Goal: Task Accomplishment & Management: Manage account settings

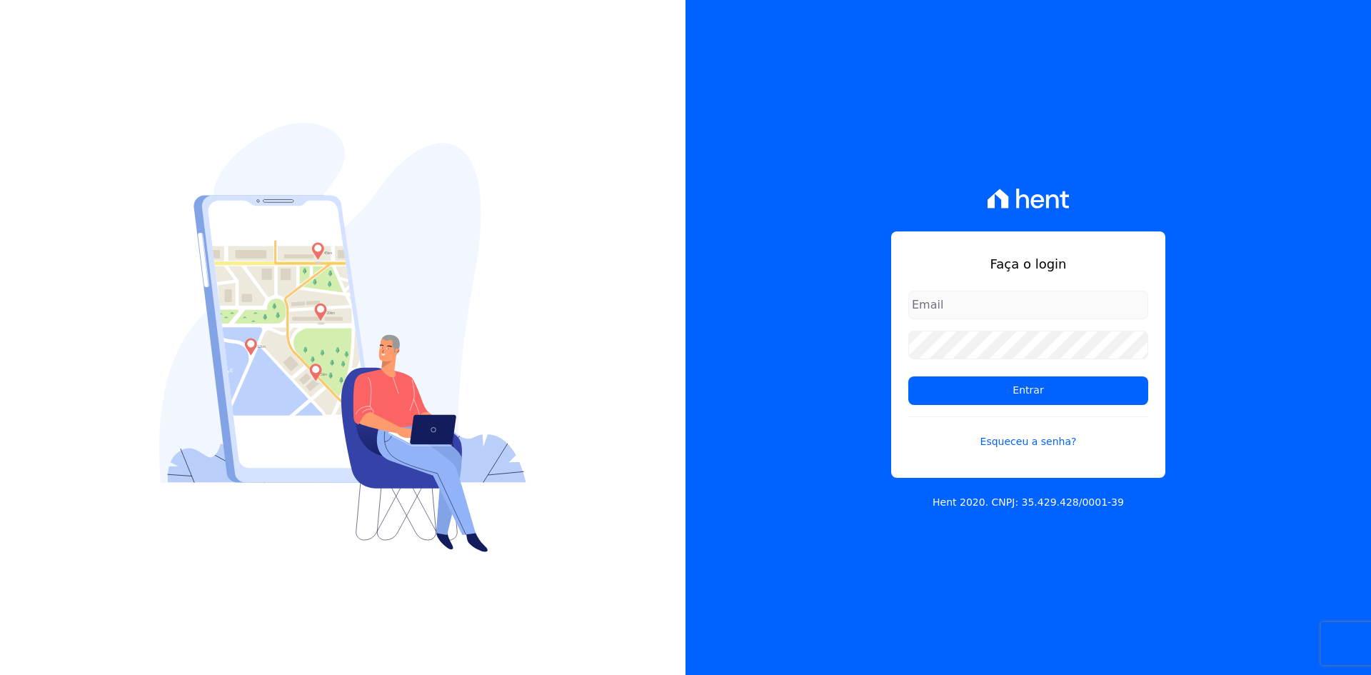
type input "contasareceber@deveck.com.br"
click at [1276, 450] on div "Faça o login contasareceber@deveck.com.br Entrar Esqueceu a senha? Hent 2020. C…" at bounding box center [1027, 337] width 685 height 675
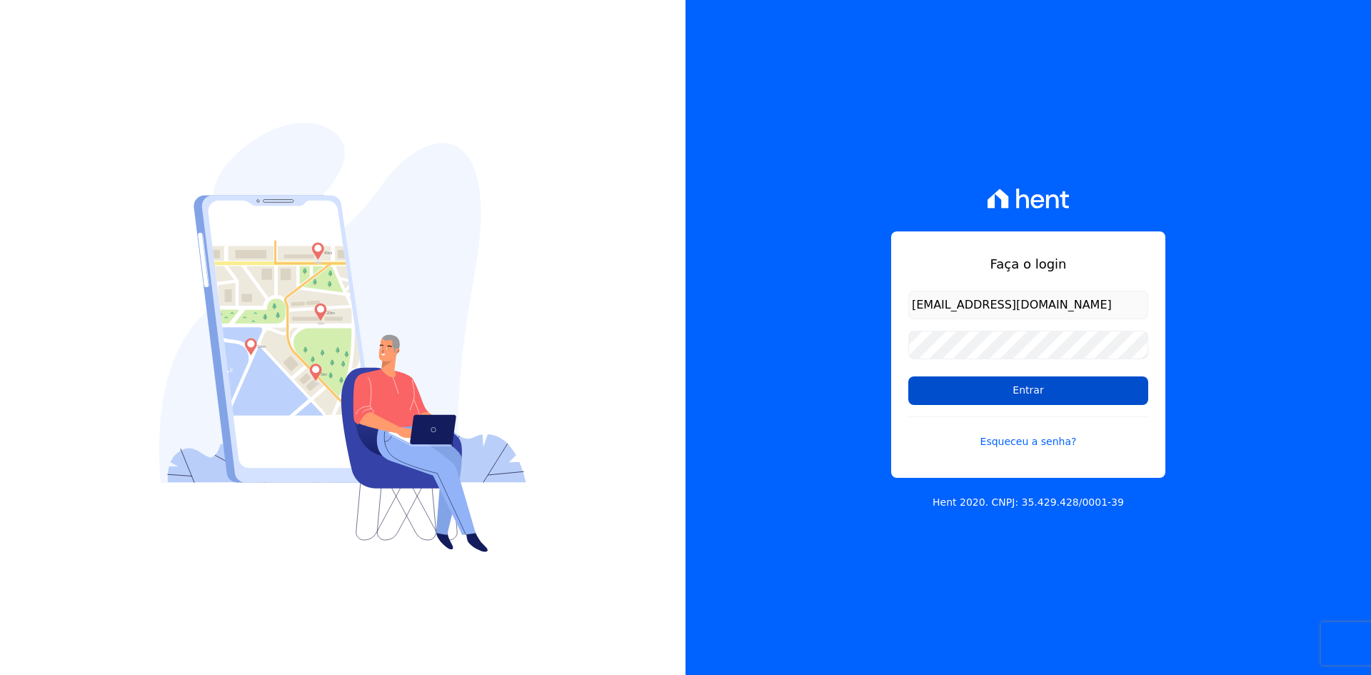
click at [1017, 390] on input "Entrar" at bounding box center [1028, 390] width 240 height 29
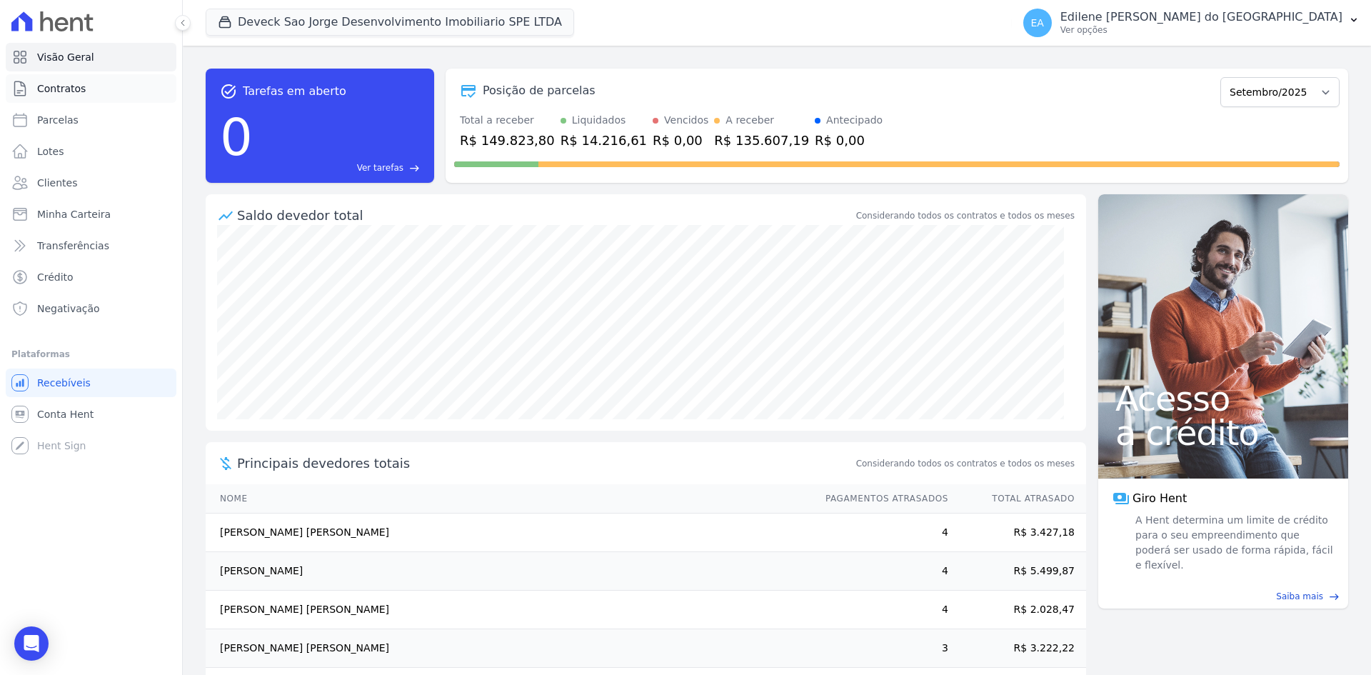
click at [61, 84] on span "Contratos" at bounding box center [61, 88] width 49 height 14
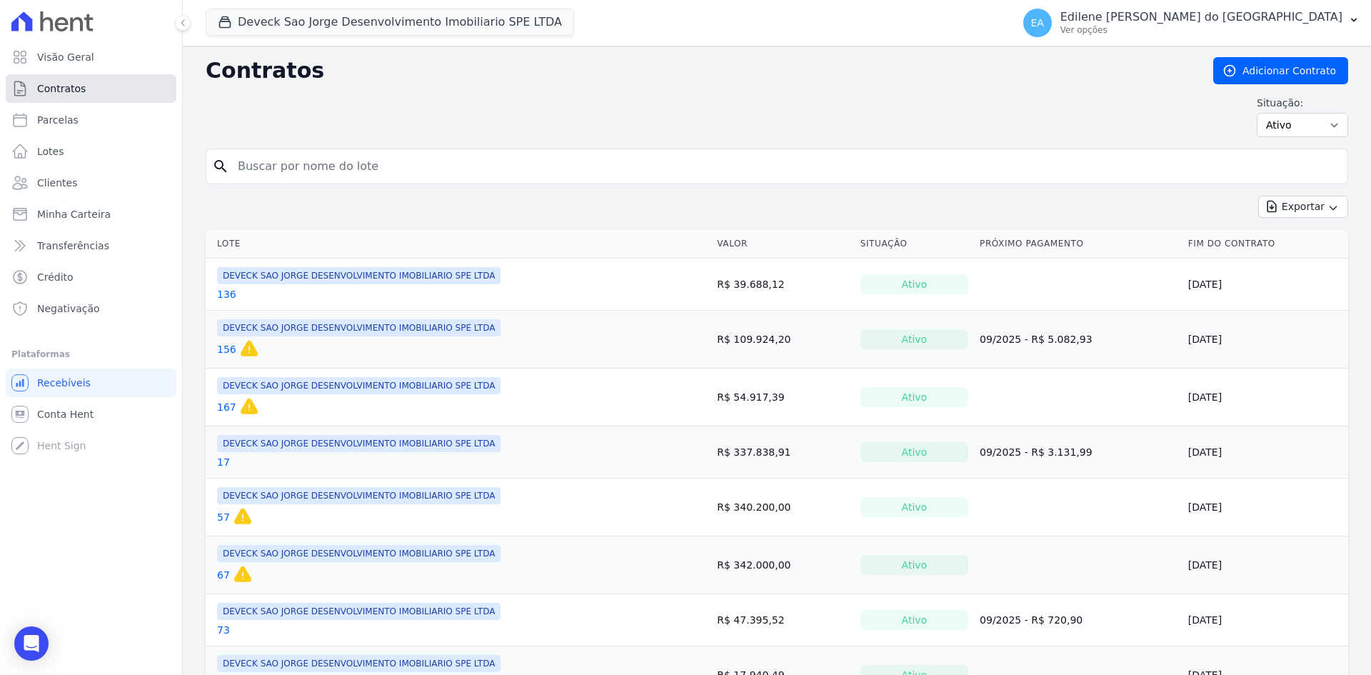
click at [61, 84] on span "Contratos" at bounding box center [61, 88] width 49 height 14
click at [46, 415] on span "Conta Hent" at bounding box center [65, 414] width 56 height 14
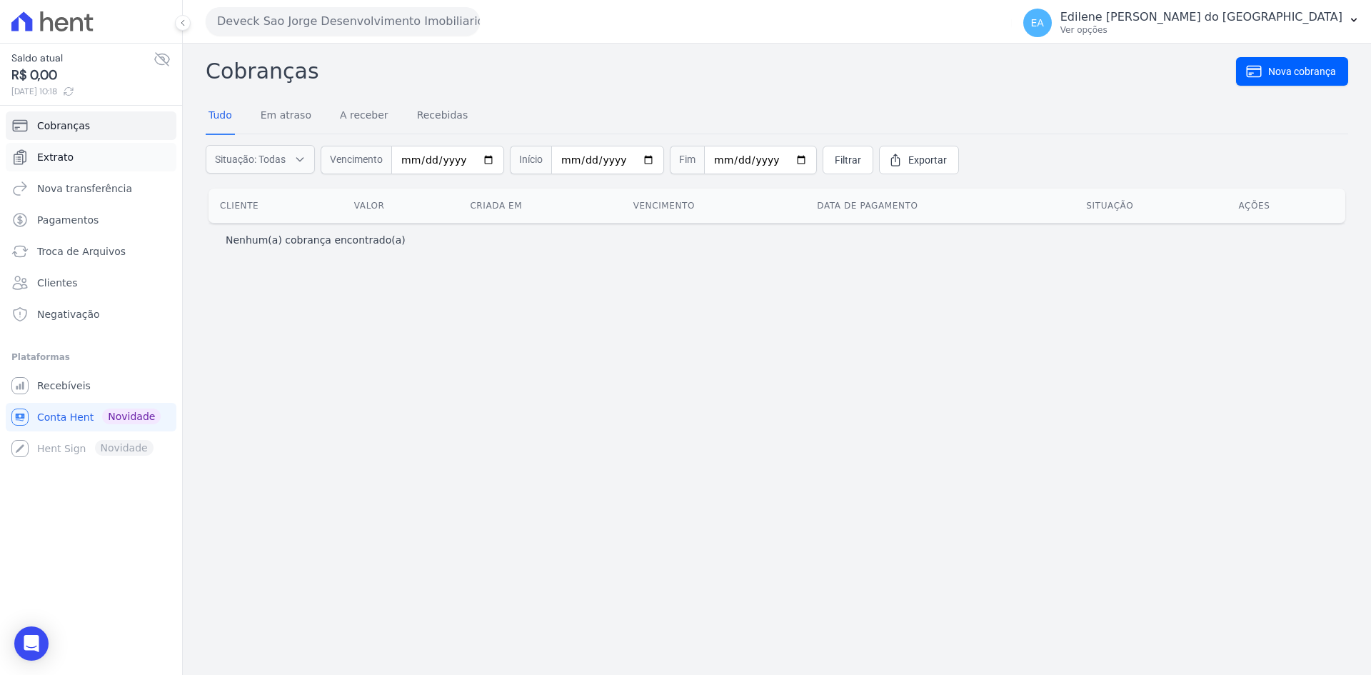
click at [60, 161] on span "Extrato" at bounding box center [55, 157] width 36 height 14
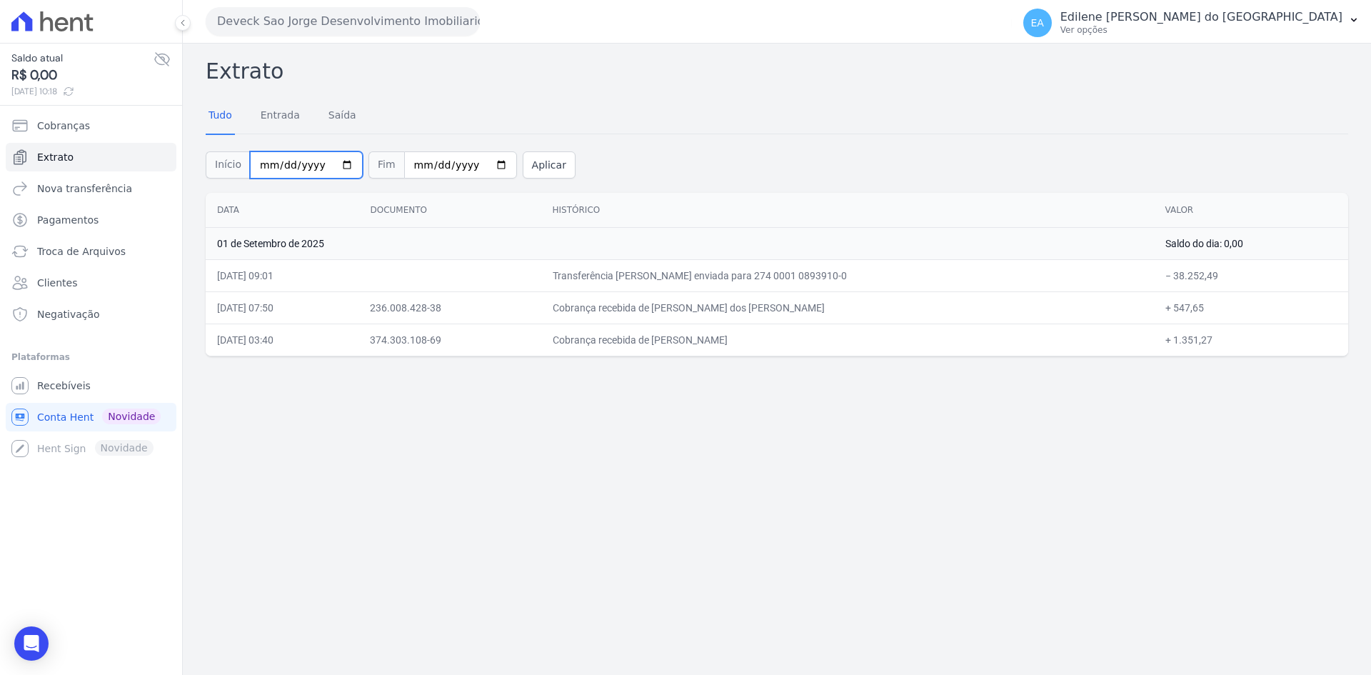
click at [334, 167] on input "[DATE]" at bounding box center [306, 164] width 113 height 27
type input "[DATE]"
click at [478, 161] on input "[DATE]" at bounding box center [460, 164] width 113 height 27
type input "[DATE]"
click at [525, 166] on button "Aplicar" at bounding box center [549, 164] width 53 height 27
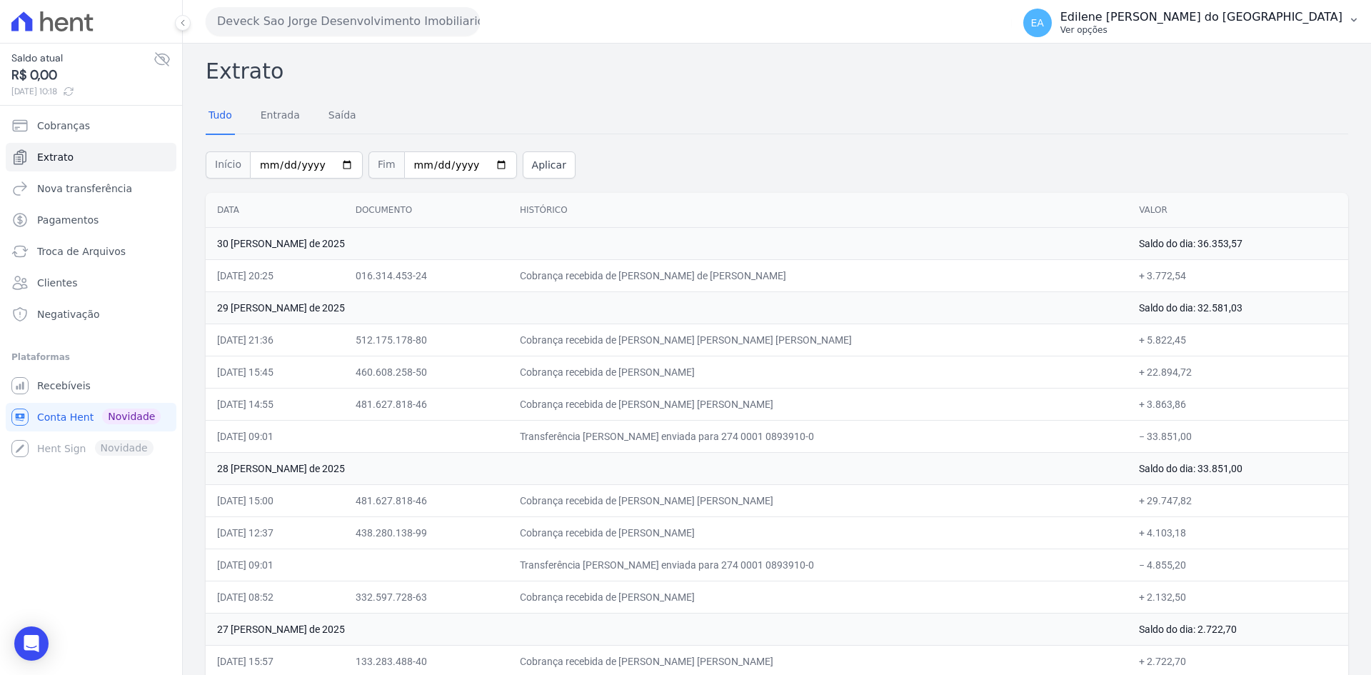
click at [1156, 30] on p "Ver opções" at bounding box center [1201, 29] width 282 height 11
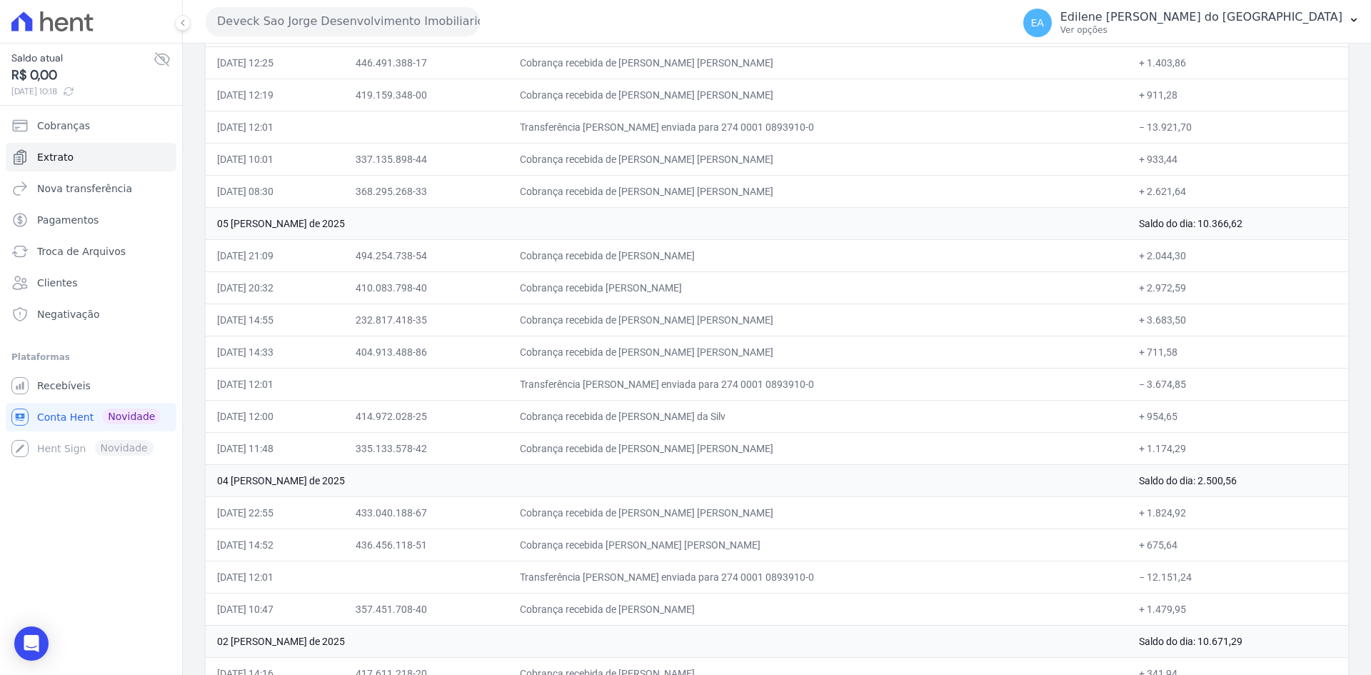
scroll to position [2391, 0]
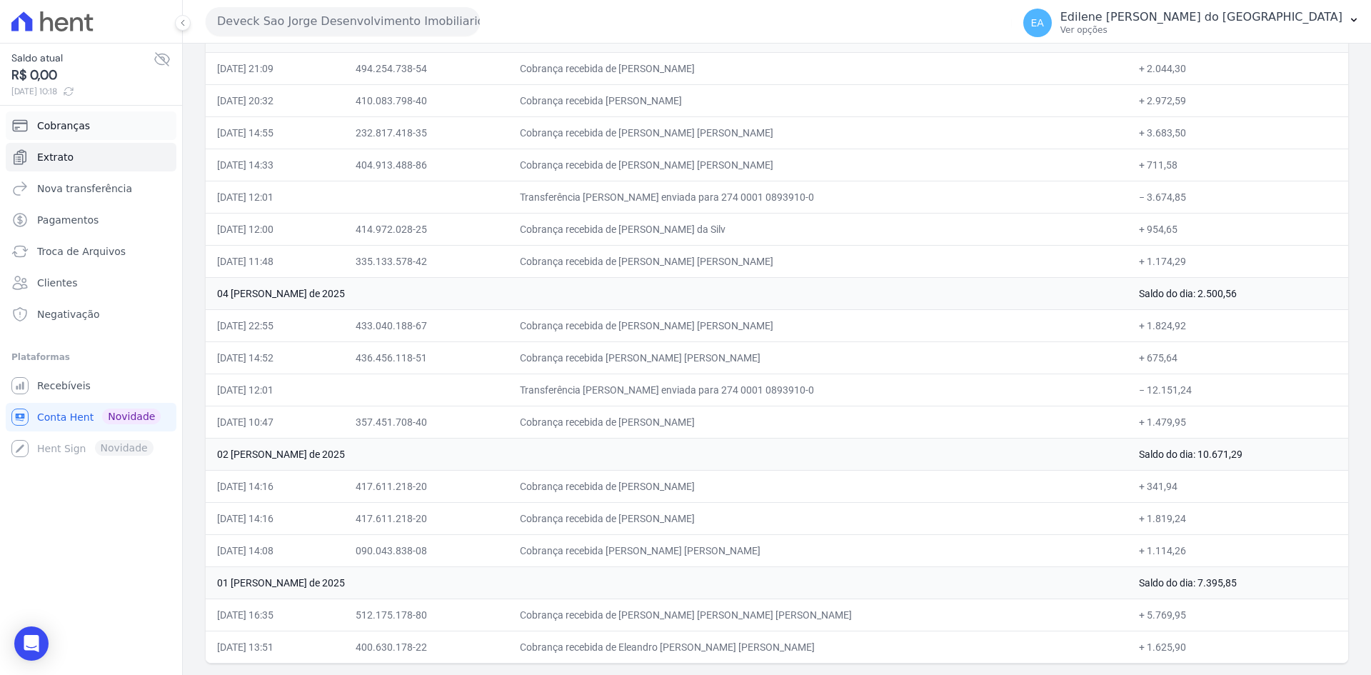
click at [50, 121] on span "Cobranças" at bounding box center [63, 126] width 53 height 14
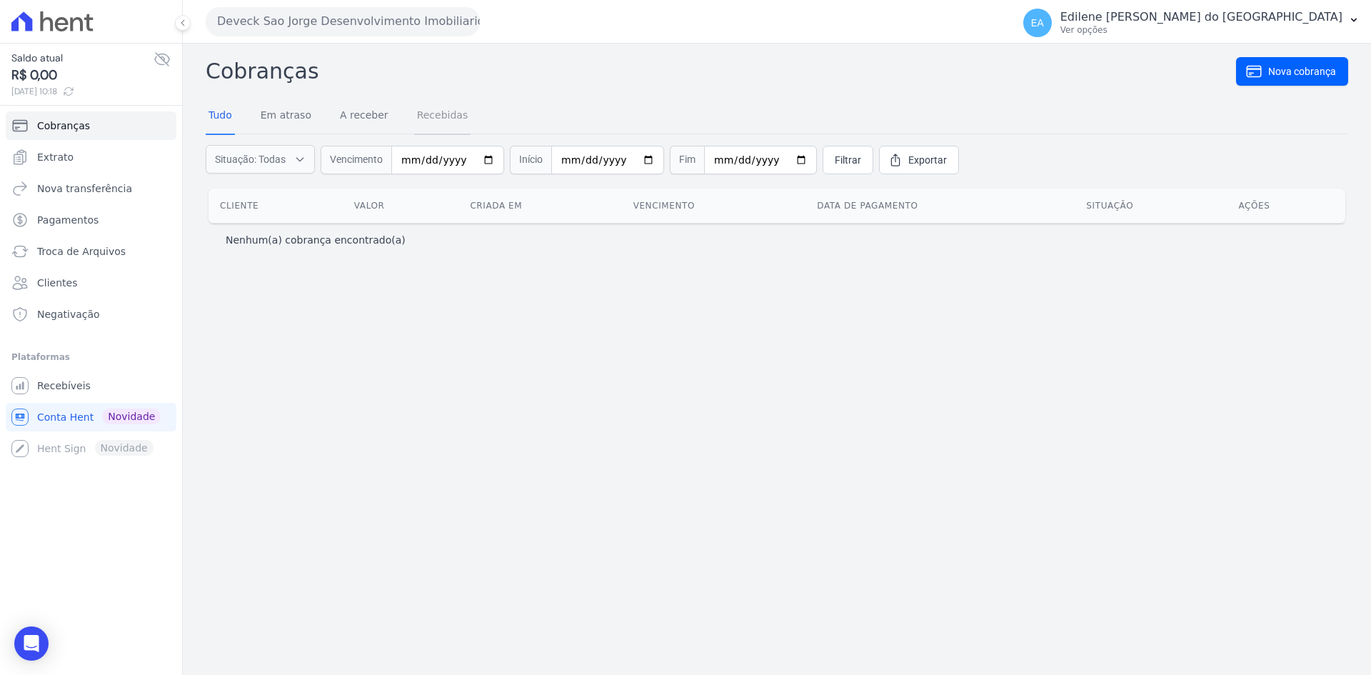
click at [434, 116] on link "Recebidas" at bounding box center [442, 116] width 57 height 37
click at [513, 162] on input "date" at bounding box center [492, 160] width 113 height 29
type input "[DATE]"
click at [657, 161] on input "date" at bounding box center [645, 160] width 113 height 29
type input "[DATE]"
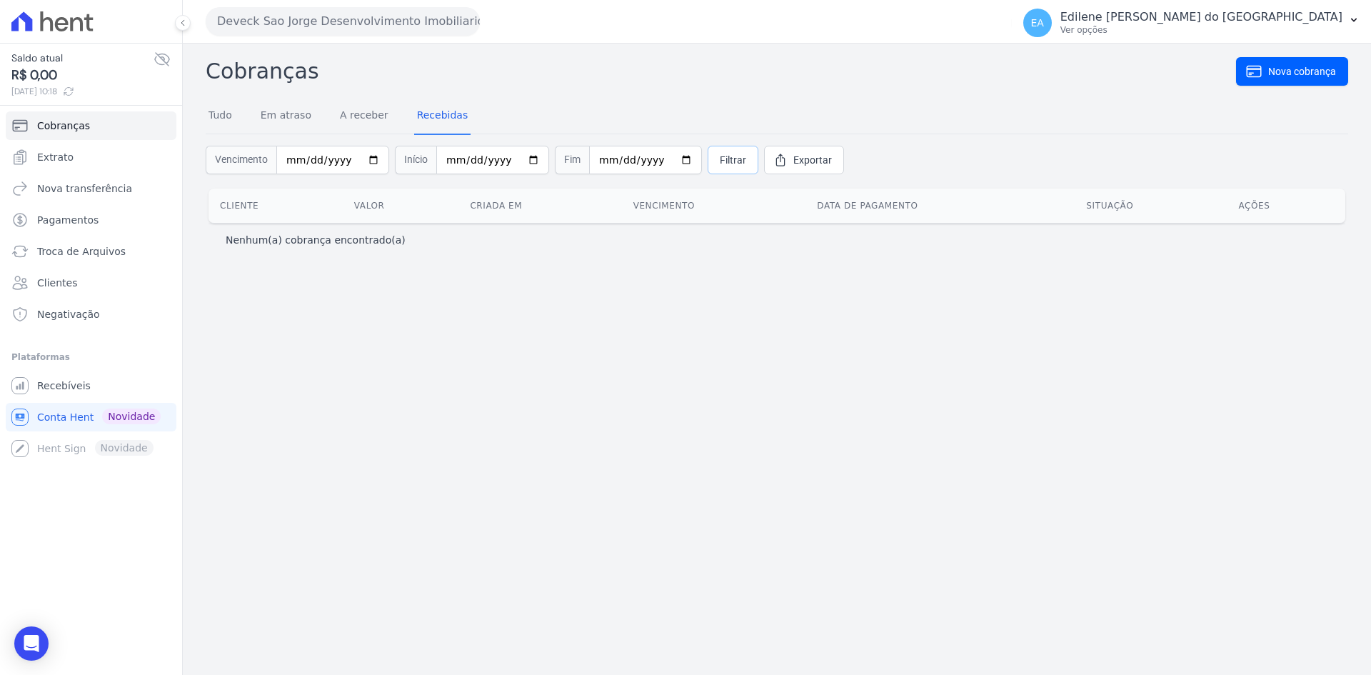
click at [720, 159] on span "Filtrar" at bounding box center [733, 160] width 26 height 14
click at [56, 156] on span "Extrato" at bounding box center [55, 157] width 36 height 14
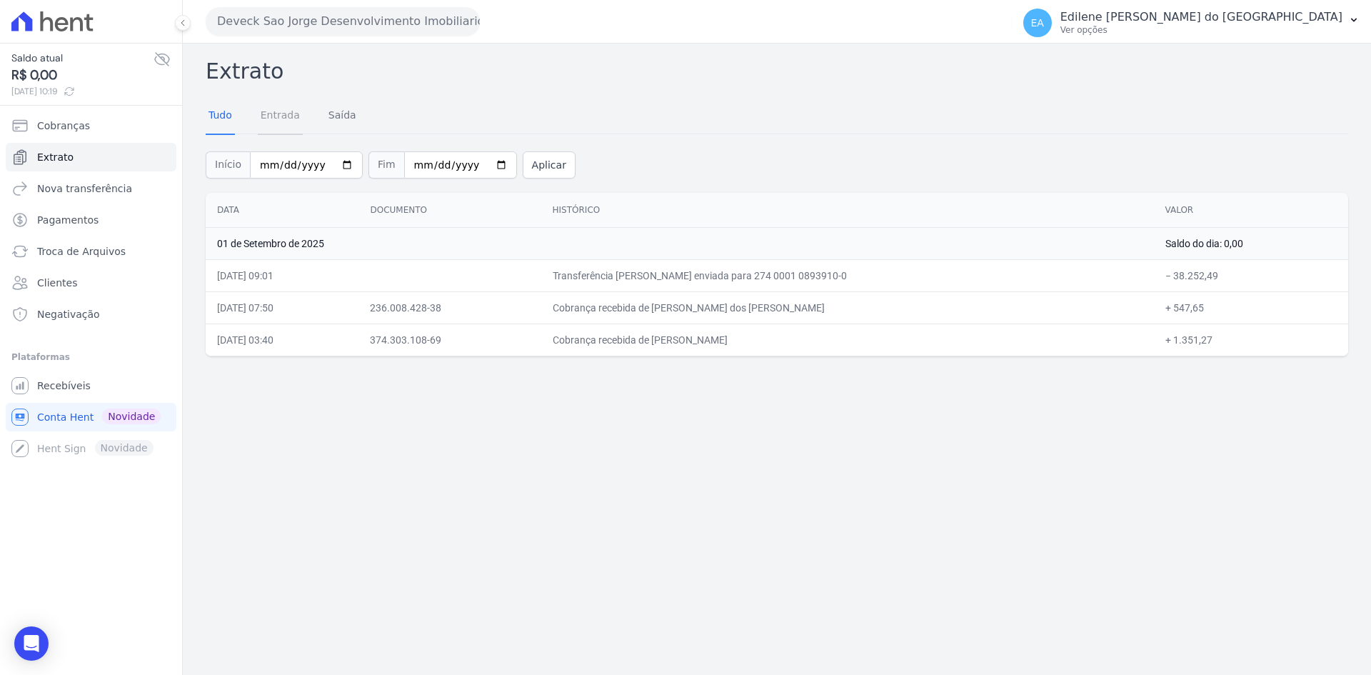
click at [268, 114] on link "Entrada" at bounding box center [280, 116] width 45 height 37
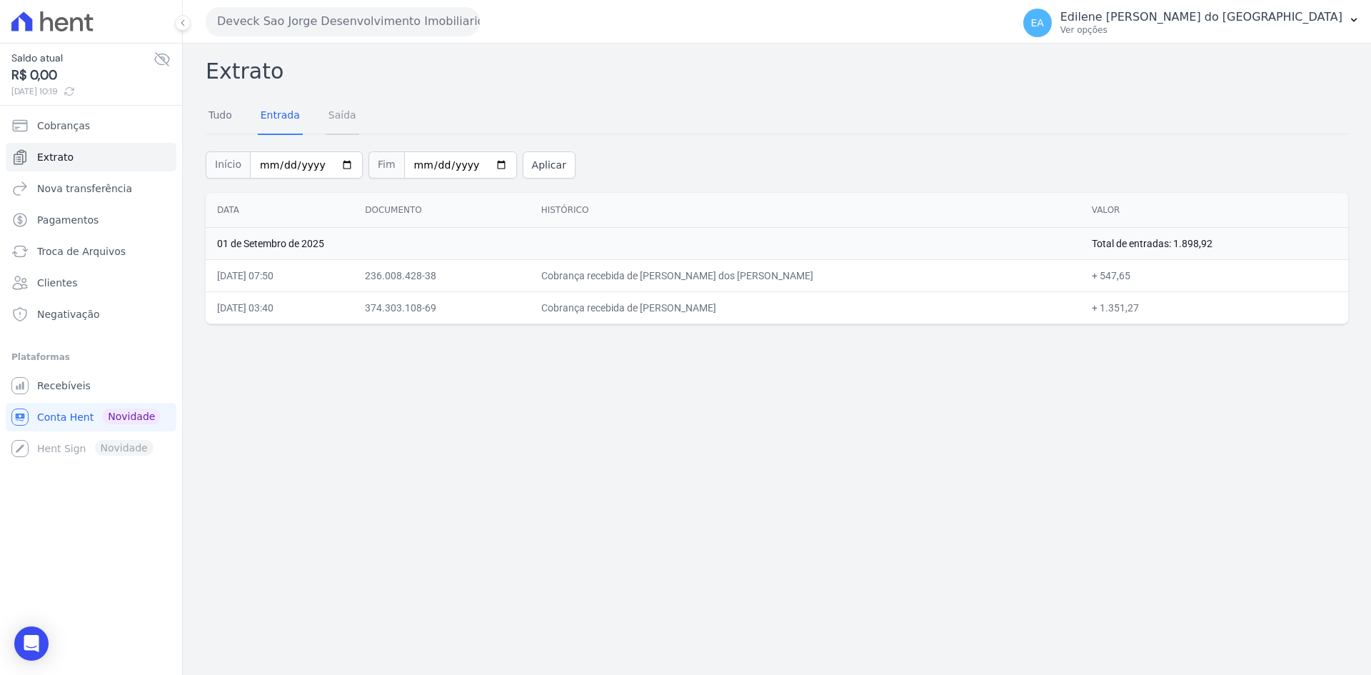
click at [344, 114] on link "Saída" at bounding box center [343, 116] width 34 height 37
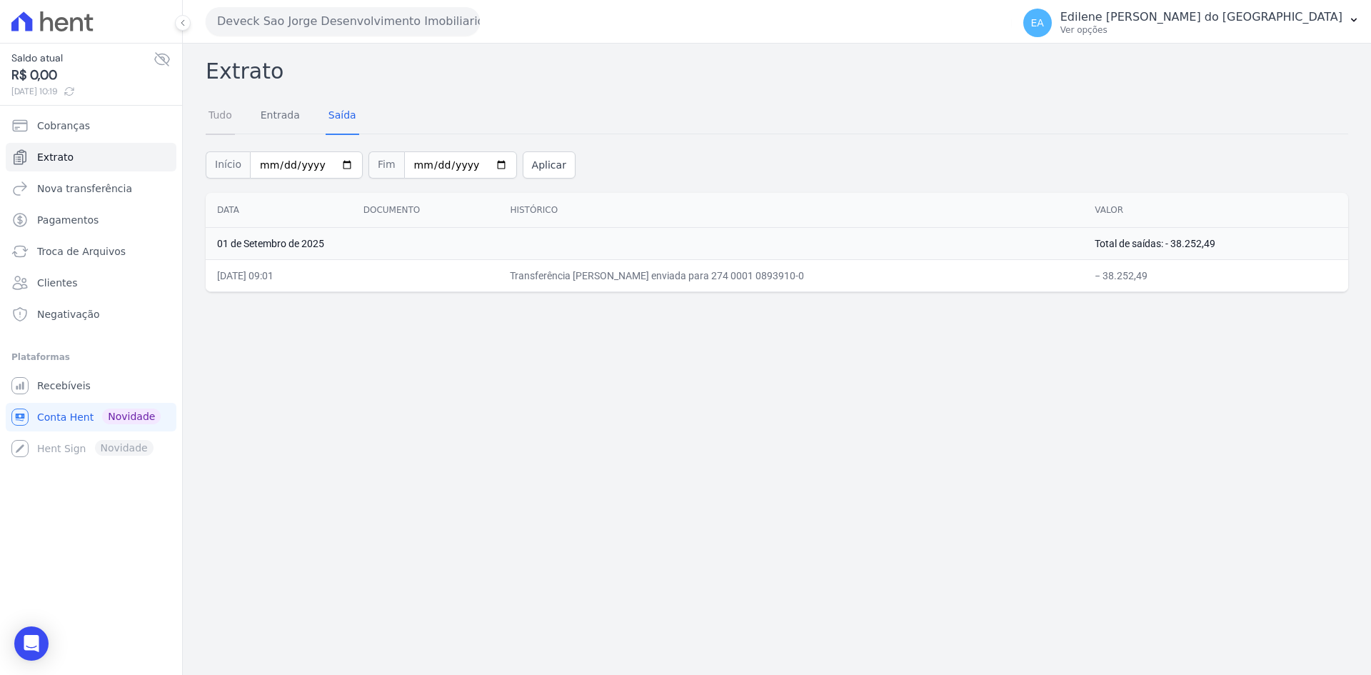
click at [211, 114] on link "Tudo" at bounding box center [220, 116] width 29 height 37
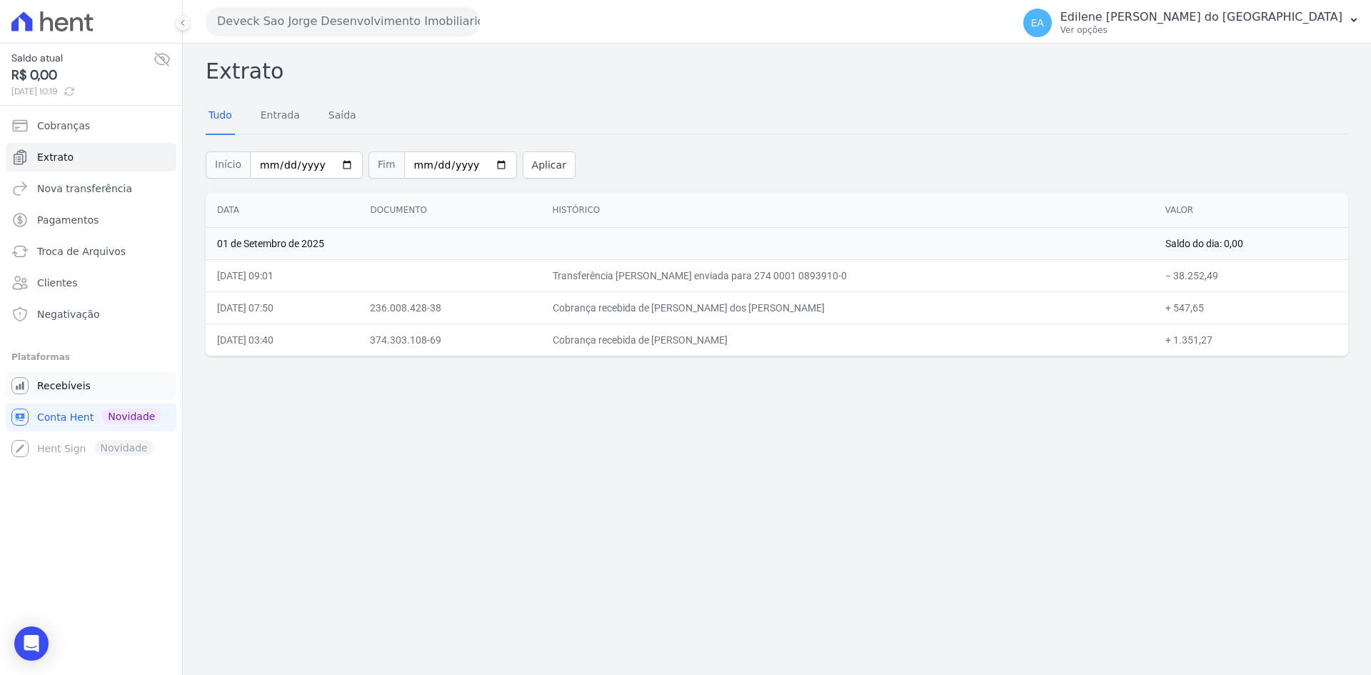
click at [33, 389] on link "Recebíveis" at bounding box center [91, 385] width 171 height 29
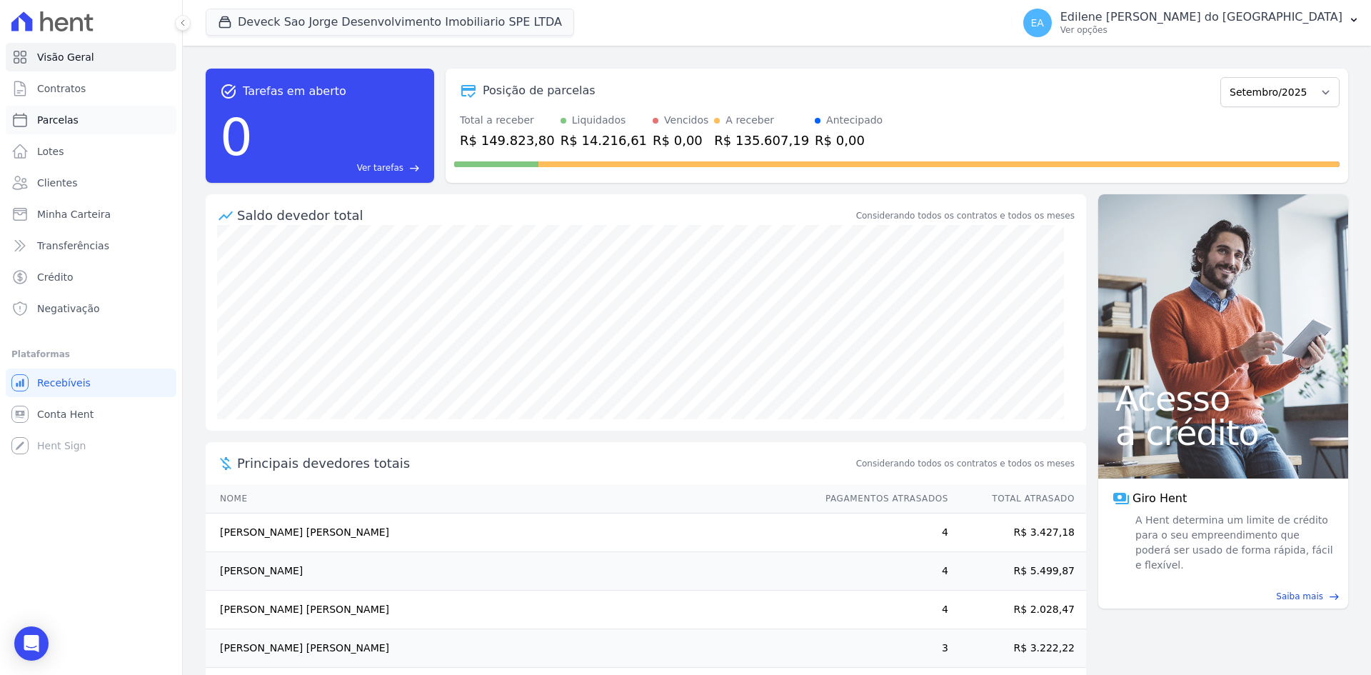
click at [77, 117] on link "Parcelas" at bounding box center [91, 120] width 171 height 29
select select
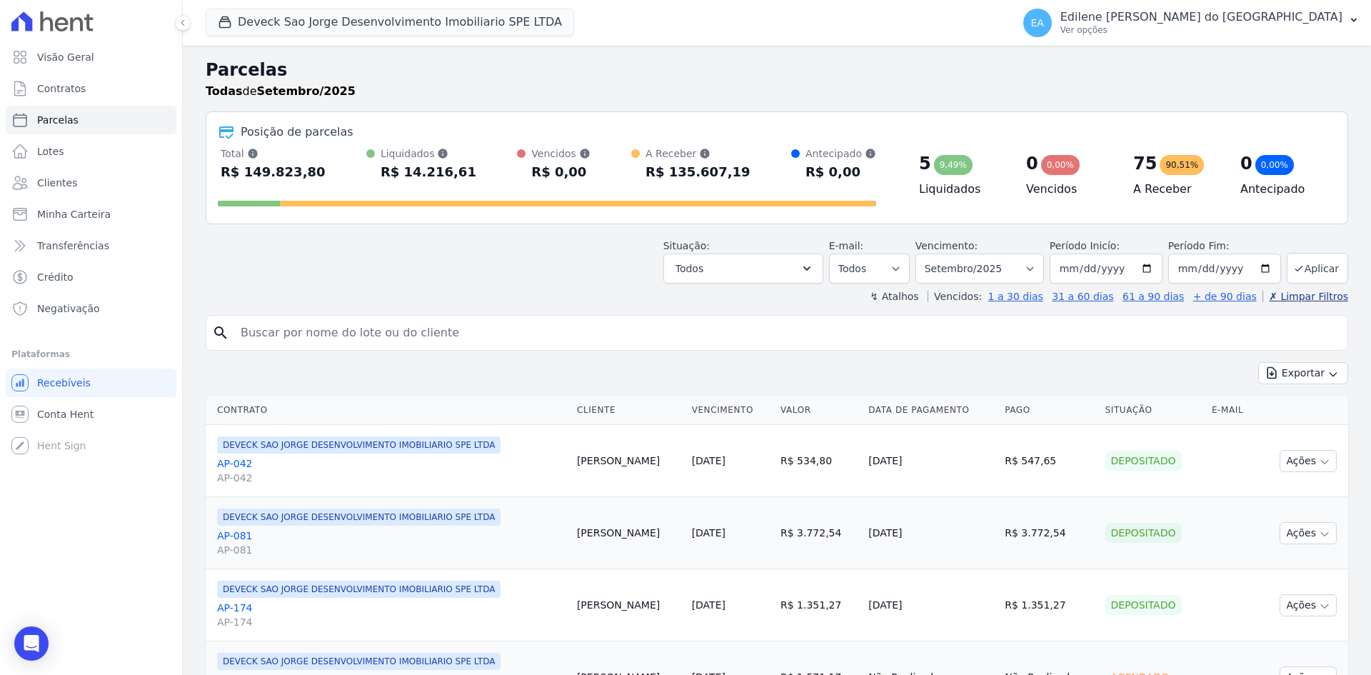
click at [1299, 298] on link "✗ Limpar Filtros" at bounding box center [1305, 296] width 86 height 11
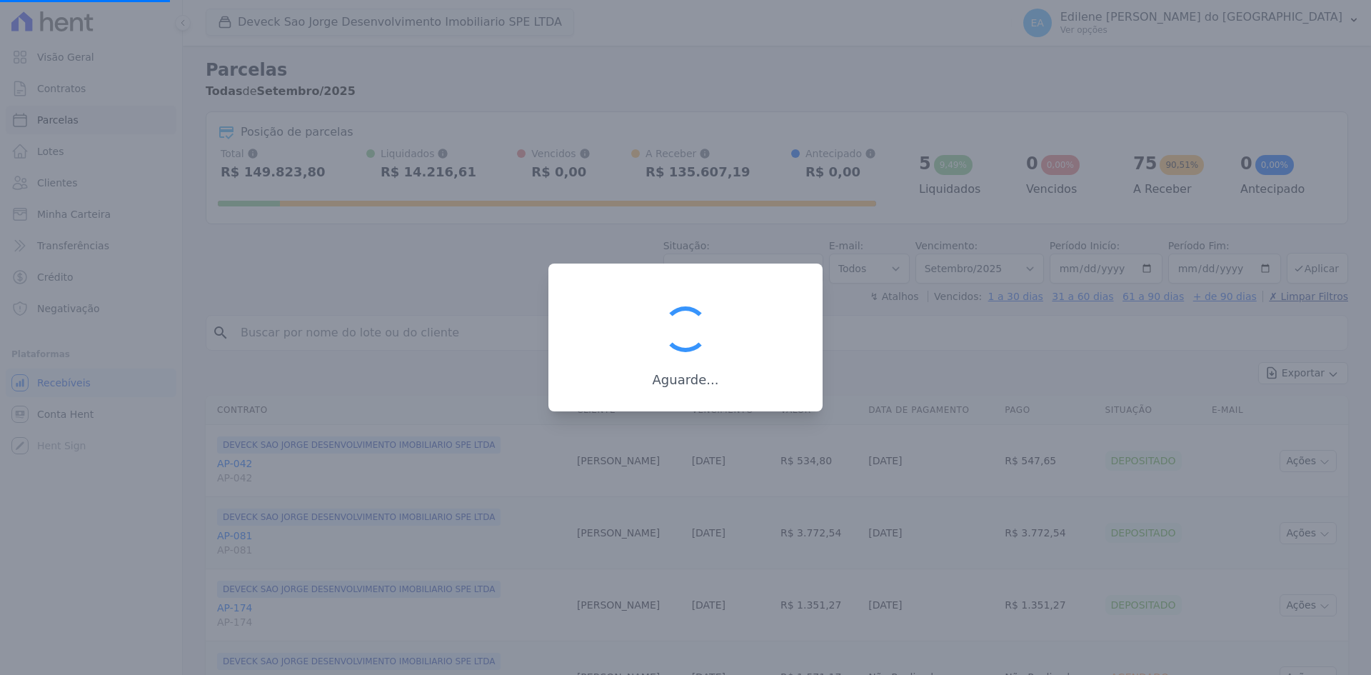
select select
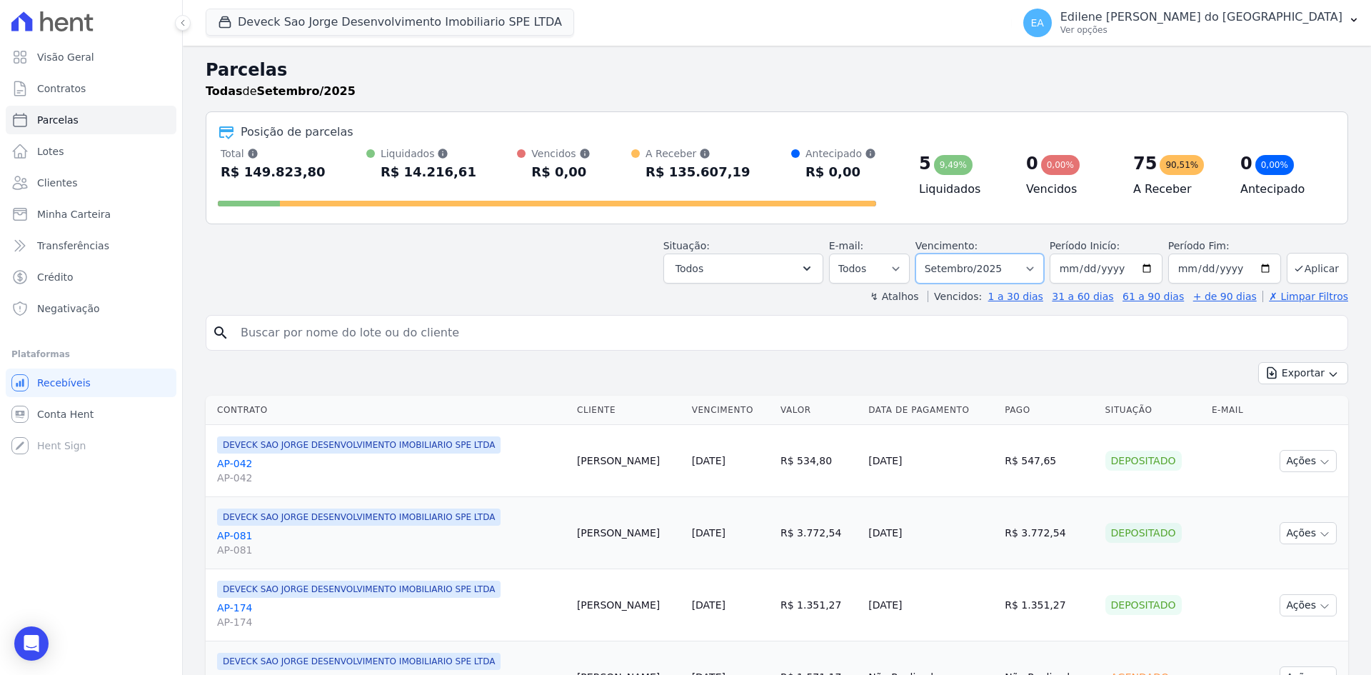
click at [1032, 264] on select "Filtrar por período ──────── Todos os meses Outubro/2024 Novembro/2024 Dezembro…" at bounding box center [979, 268] width 128 height 30
select select "08/2025"
click at [924, 253] on select "Filtrar por período ──────── Todos os meses Outubro/2024 Novembro/2024 Dezembro…" at bounding box center [979, 268] width 128 height 30
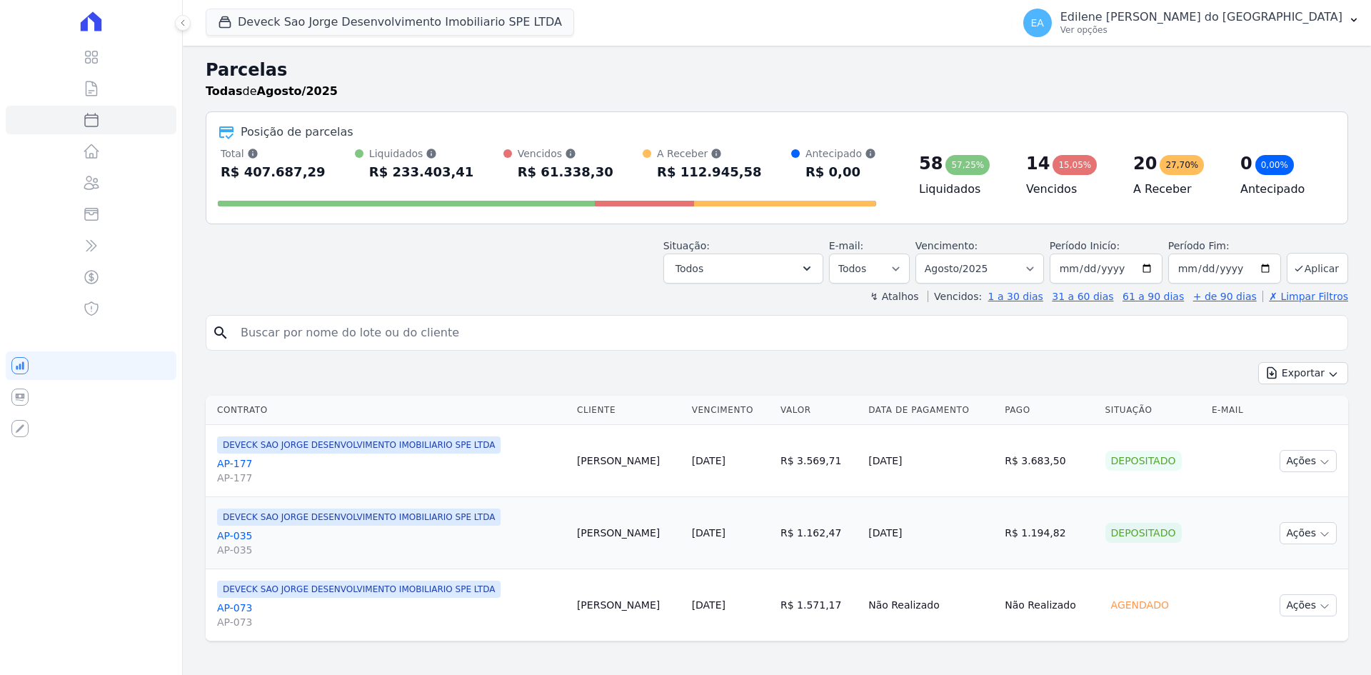
select select
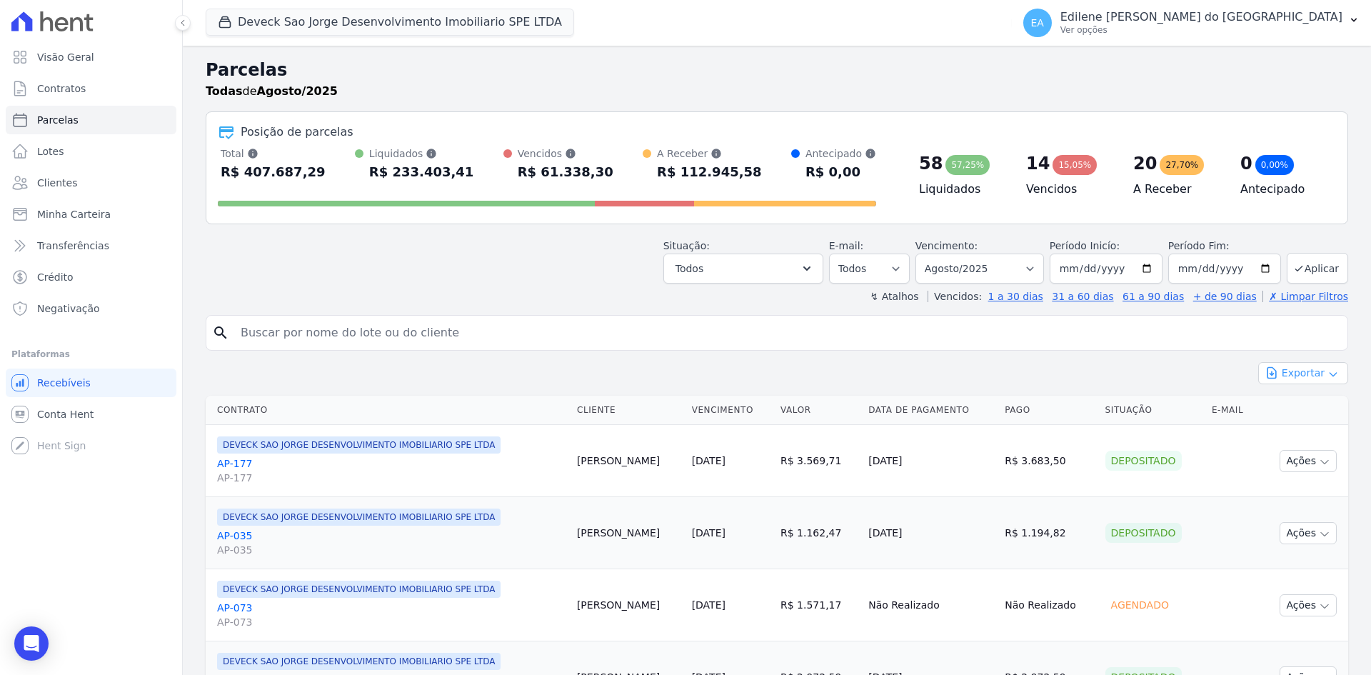
click at [1291, 374] on button "Exportar" at bounding box center [1303, 373] width 90 height 22
click at [1287, 431] on span "Exportar CSV" at bounding box center [1302, 431] width 76 height 14
click at [1294, 371] on button "Exportar" at bounding box center [1303, 373] width 90 height 22
click at [1320, 268] on button "Aplicar" at bounding box center [1316, 268] width 61 height 31
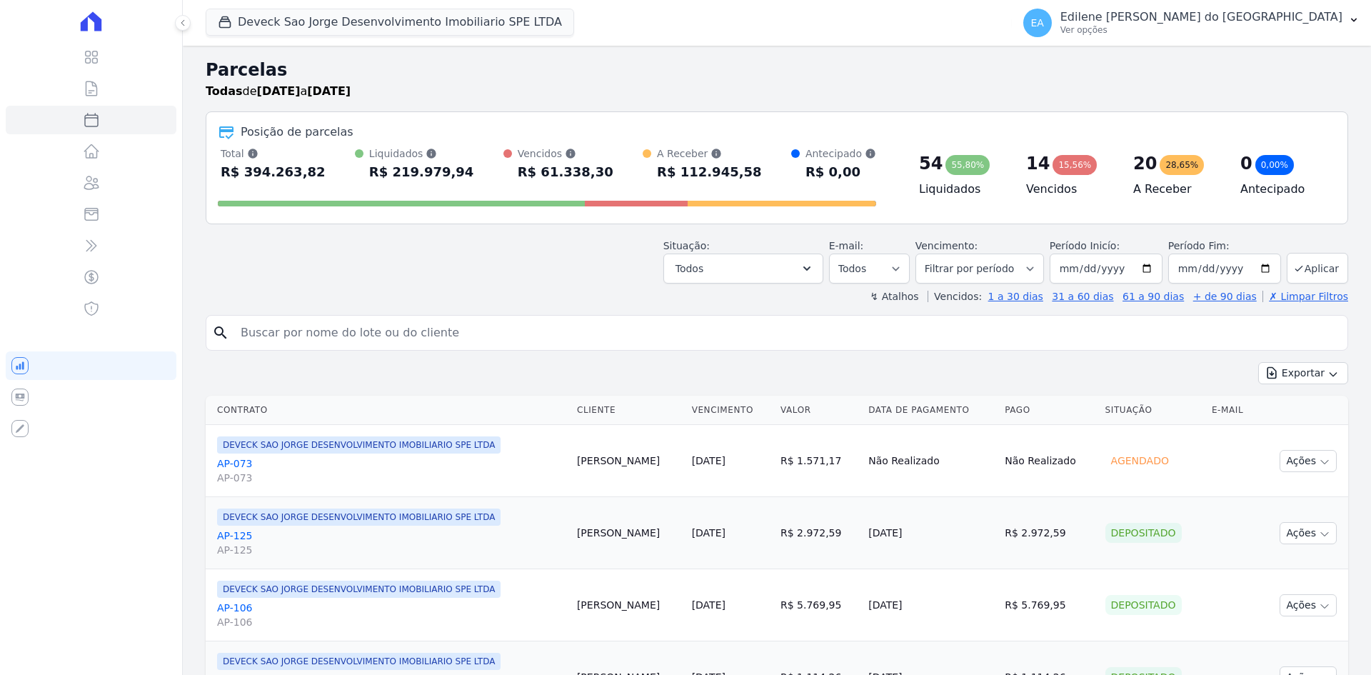
select select
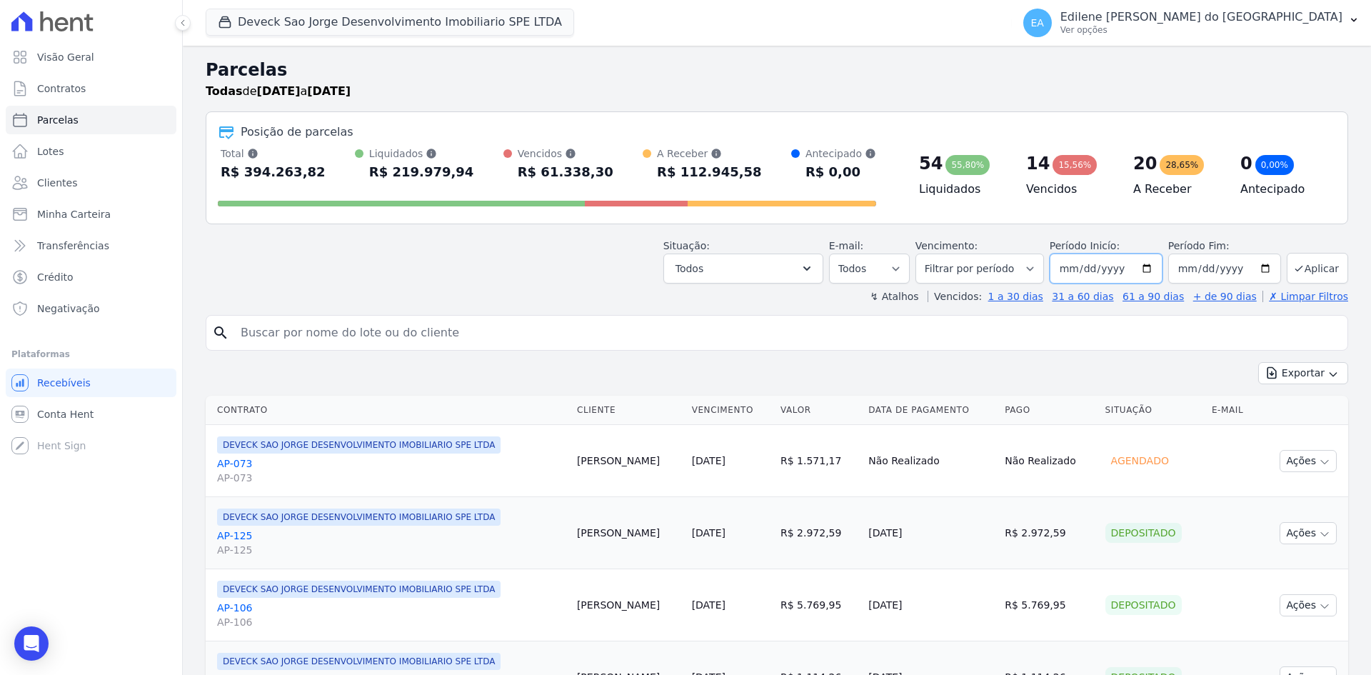
click at [1141, 263] on input "[DATE]" at bounding box center [1105, 268] width 113 height 30
type input "[DATE]"
click at [1264, 270] on input "2025-08-31" at bounding box center [1224, 268] width 113 height 30
click at [1259, 269] on input "[DATE]" at bounding box center [1224, 268] width 113 height 30
type input "2025-07-31"
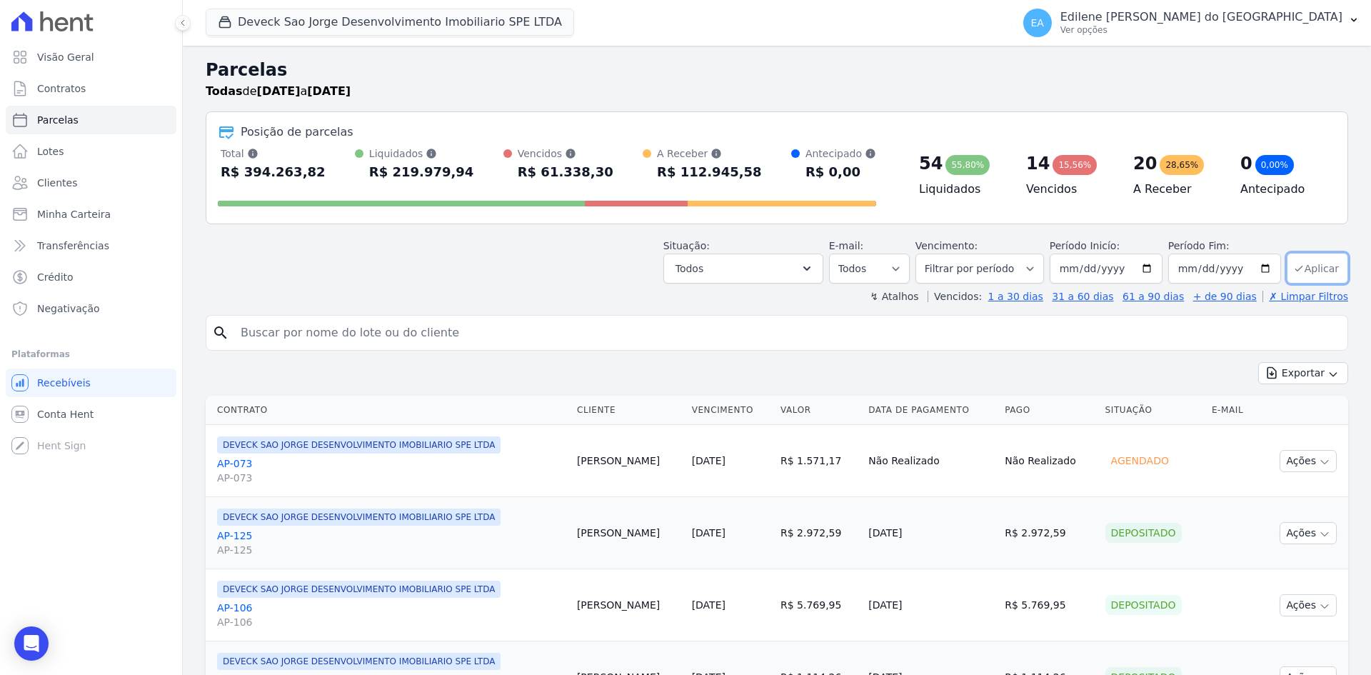
click at [1311, 267] on button "Aplicar" at bounding box center [1316, 268] width 61 height 31
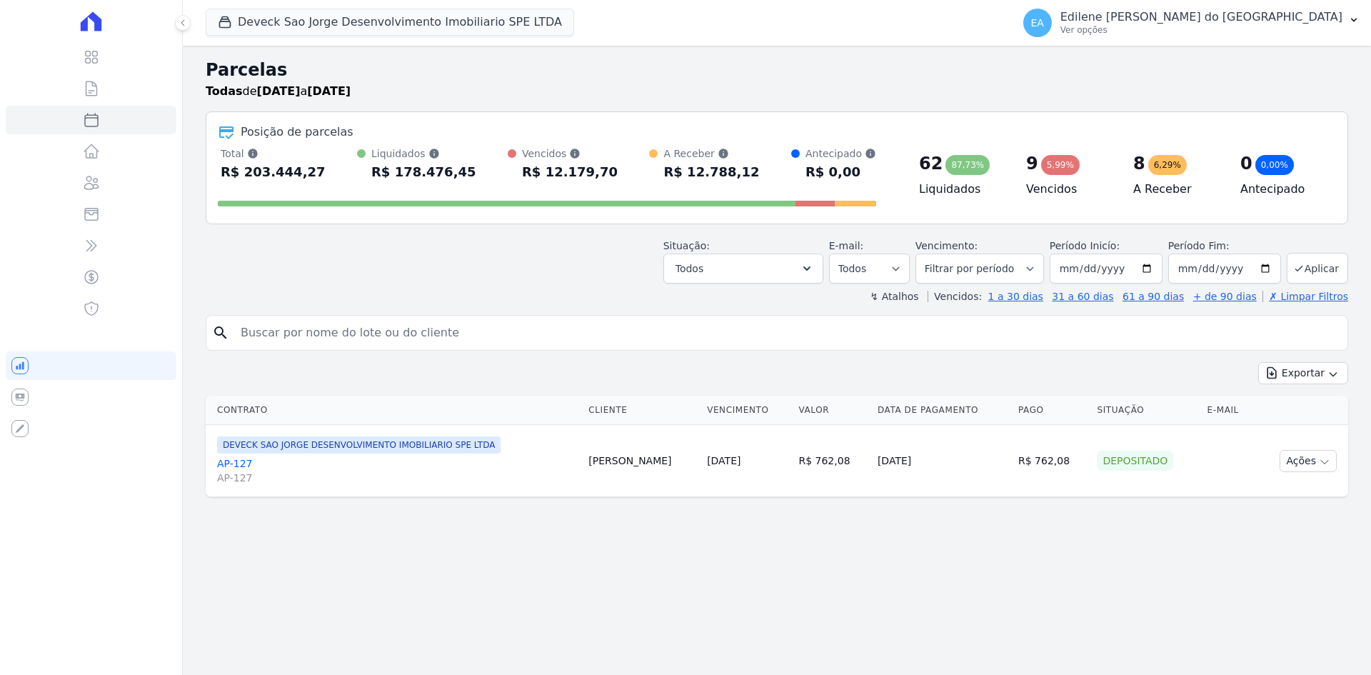
select select
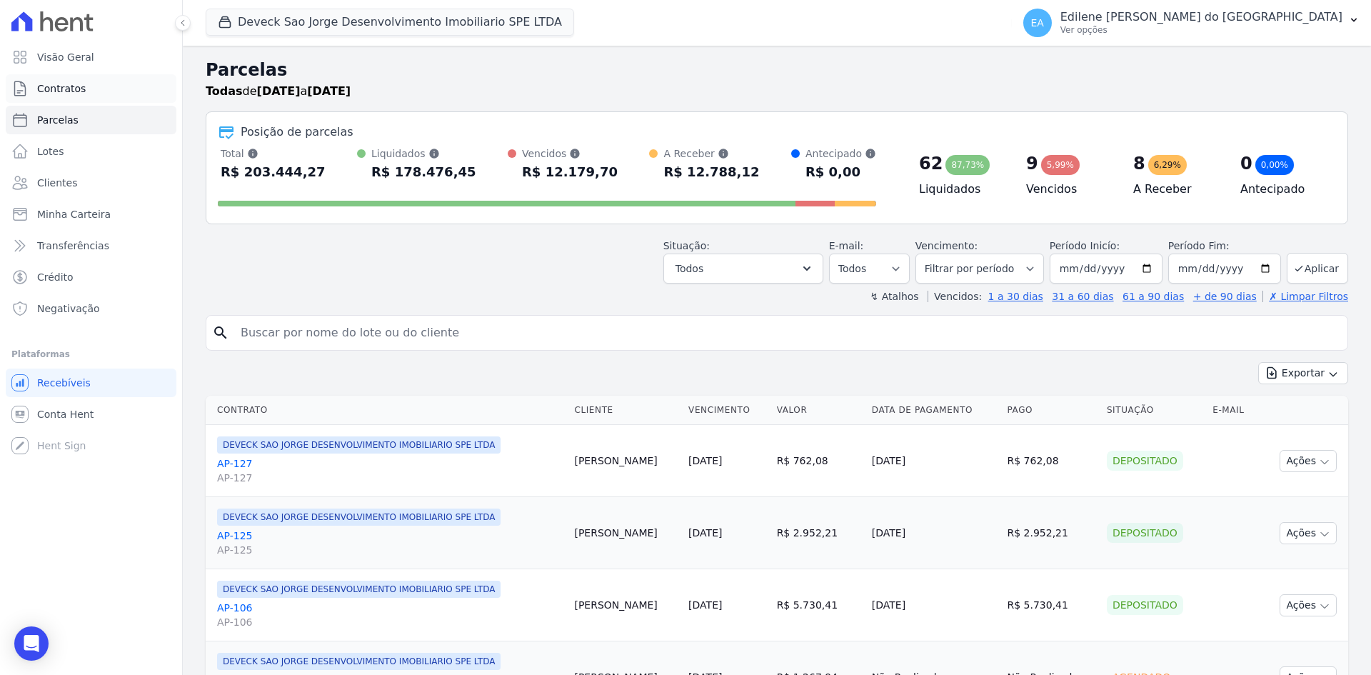
click at [53, 87] on span "Contratos" at bounding box center [61, 88] width 49 height 14
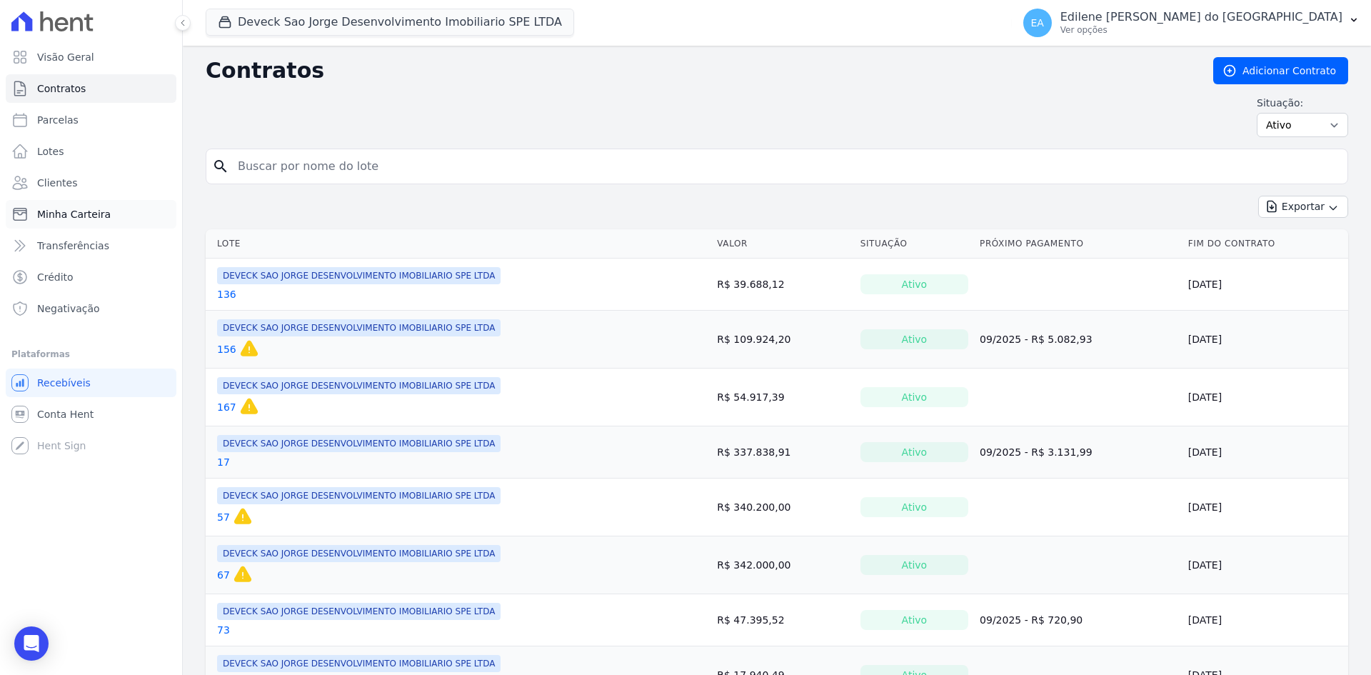
click at [79, 208] on span "Minha Carteira" at bounding box center [74, 214] width 74 height 14
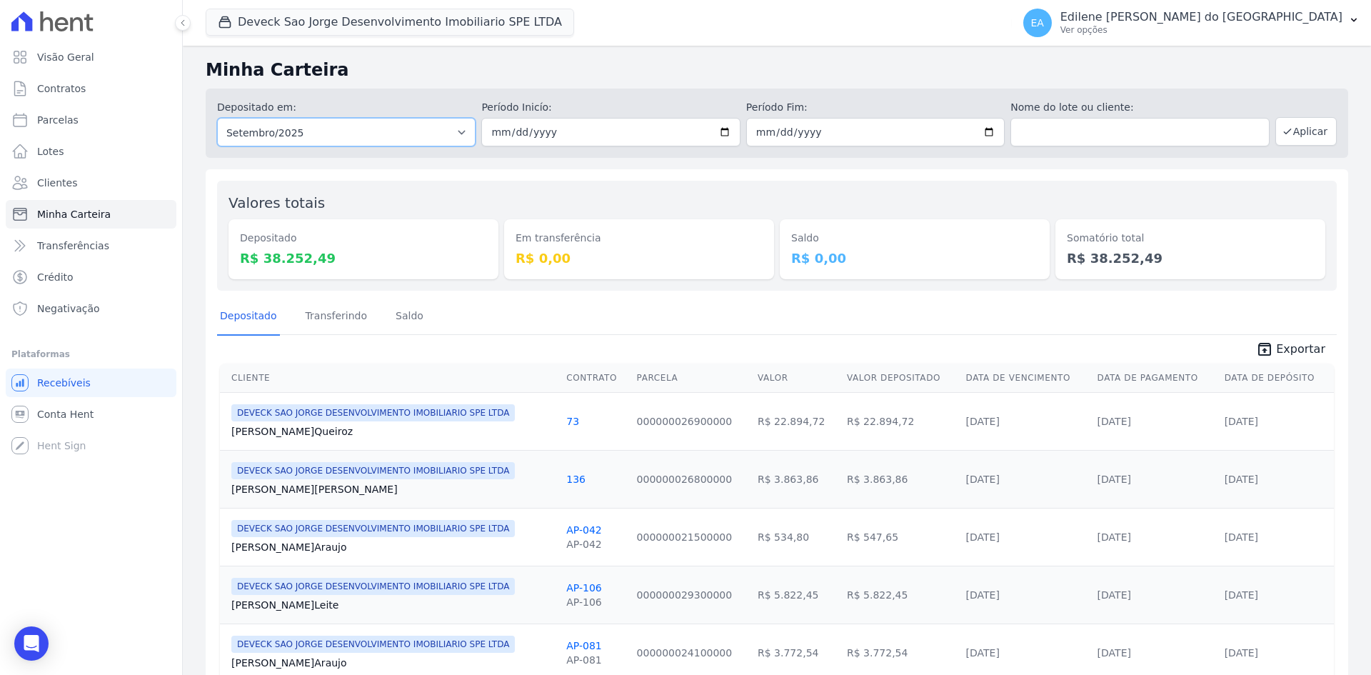
click at [460, 133] on select "Todos os meses Outubro/2024 Novembro/2024 Dezembro/2024 Janeiro/2025 Fevereiro/…" at bounding box center [346, 132] width 258 height 29
select select "07/2025"
click at [217, 118] on select "Todos os meses Outubro/2024 Novembro/2024 Dezembro/2024 Janeiro/2025 Fevereiro/…" at bounding box center [346, 132] width 258 height 29
click at [1306, 128] on button "Aplicar" at bounding box center [1305, 131] width 61 height 29
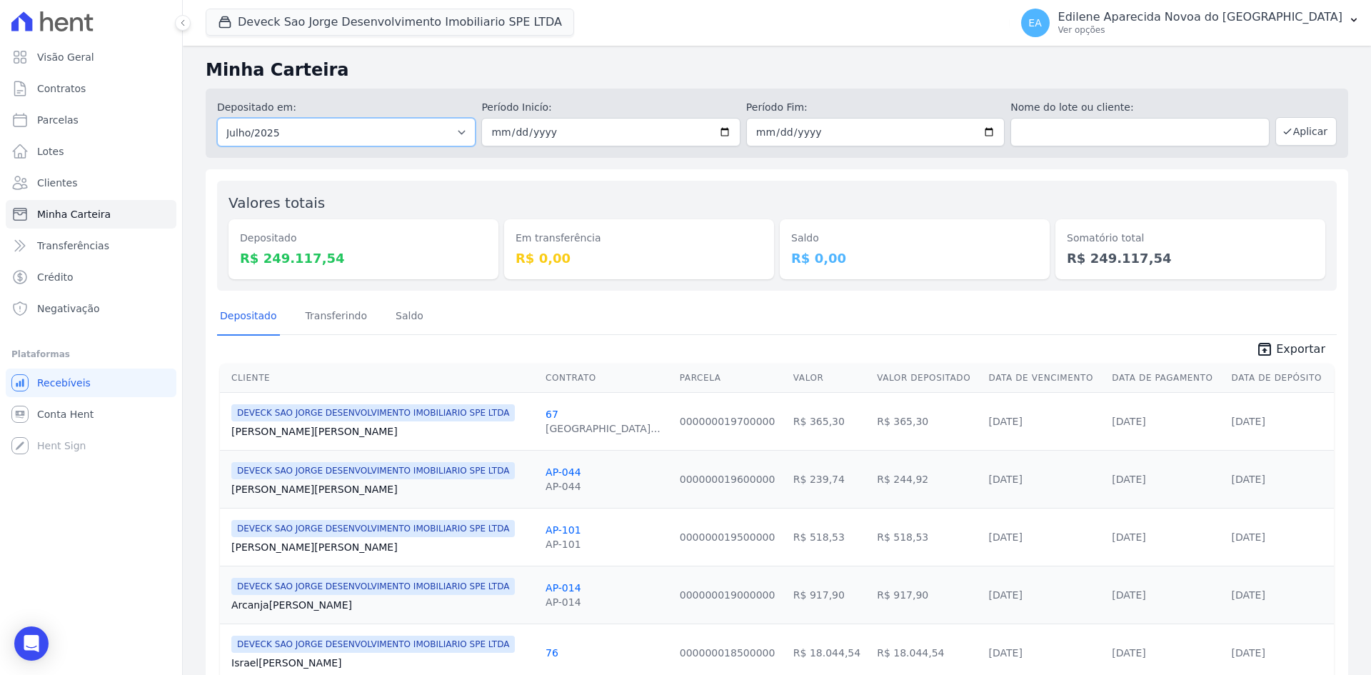
click at [459, 133] on select "Todos os meses Outubro/2024 Novembro/2024 Dezembro/2024 Janeiro/2025 Fevereiro/…" at bounding box center [346, 132] width 258 height 29
select select "08/2025"
click at [217, 118] on select "Todos os meses Outubro/2024 Novembro/2024 Dezembro/2024 Janeiro/2025 Fevereiro/…" at bounding box center [346, 132] width 258 height 29
click at [1292, 136] on button "Aplicar" at bounding box center [1305, 131] width 61 height 29
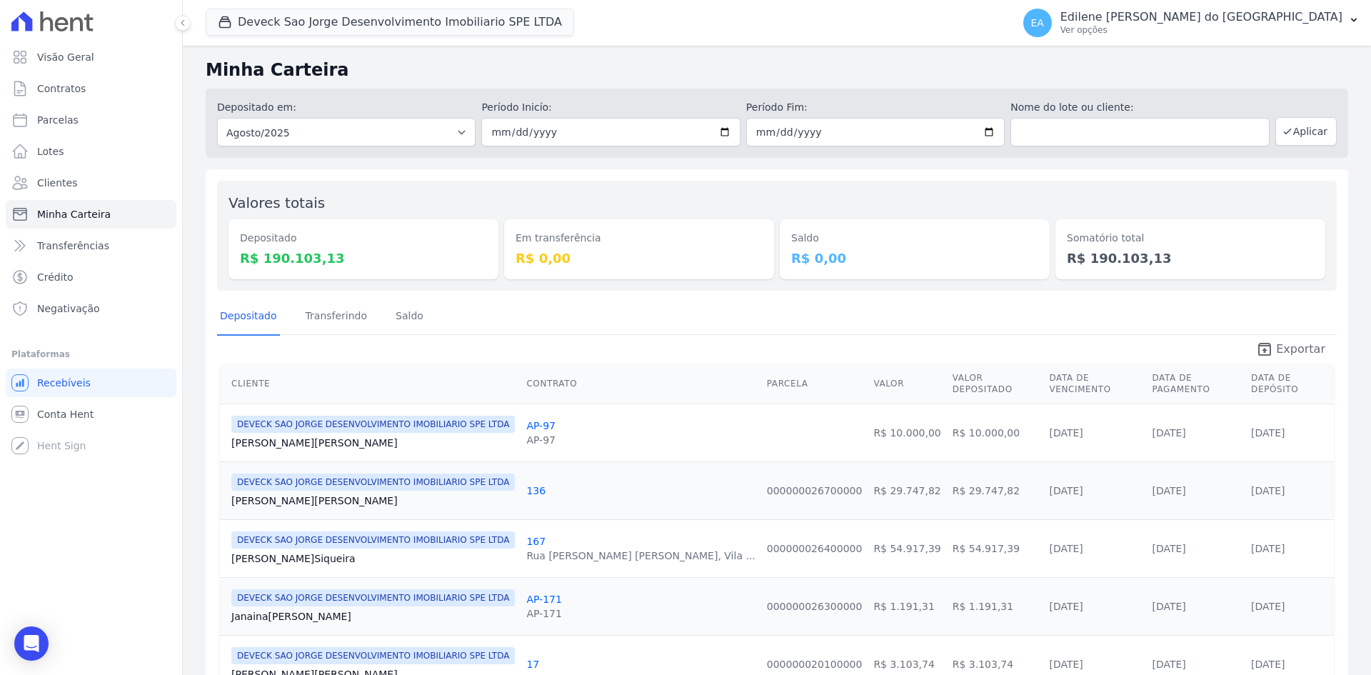
click at [1292, 351] on span "Exportar" at bounding box center [1300, 349] width 49 height 17
